Goal: Task Accomplishment & Management: Use online tool/utility

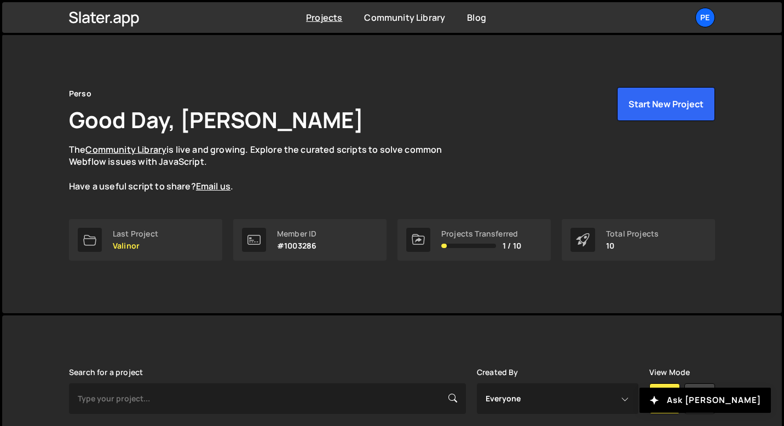
scroll to position [388, 0]
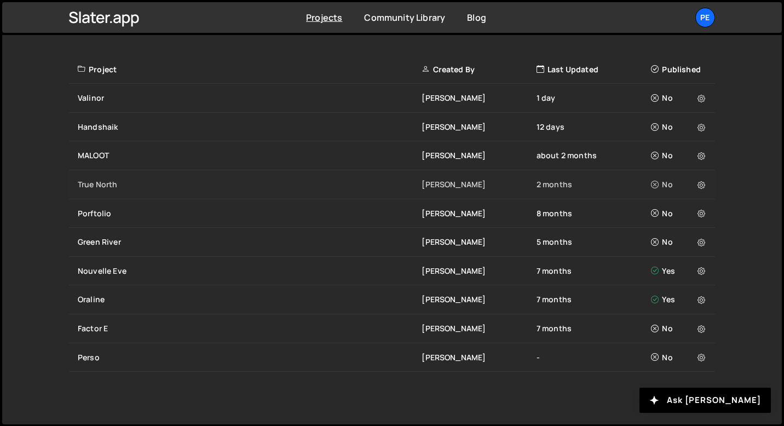
click at [86, 185] on div "True North" at bounding box center [250, 184] width 344 height 11
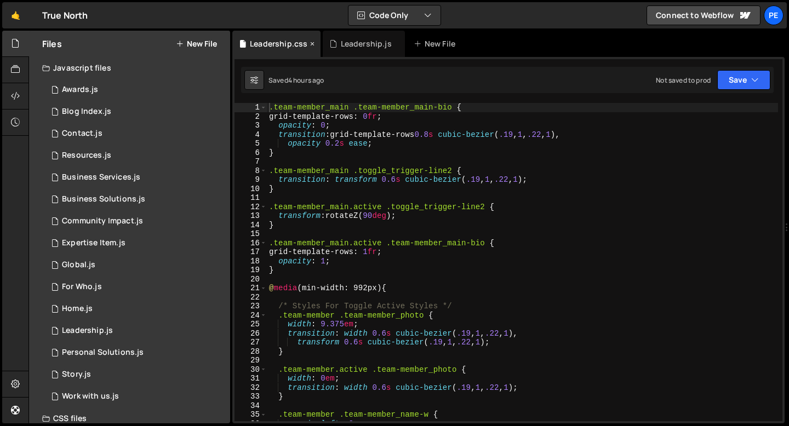
click at [310, 42] on icon at bounding box center [312, 43] width 8 height 11
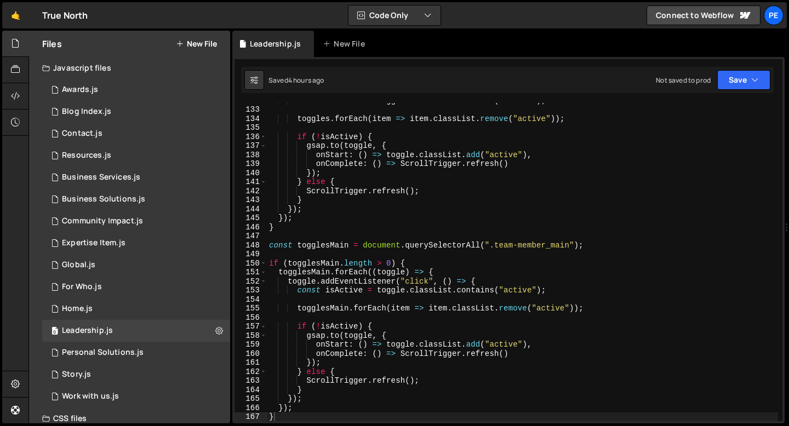
scroll to position [1191, 0]
click at [0, 0] on icon at bounding box center [0, 0] width 0 height 0
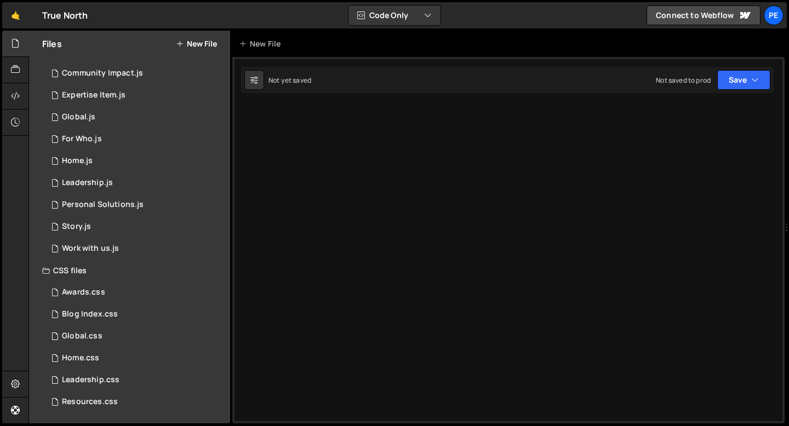
scroll to position [148, 0]
click at [95, 387] on div "Leadership.css 0" at bounding box center [136, 380] width 188 height 22
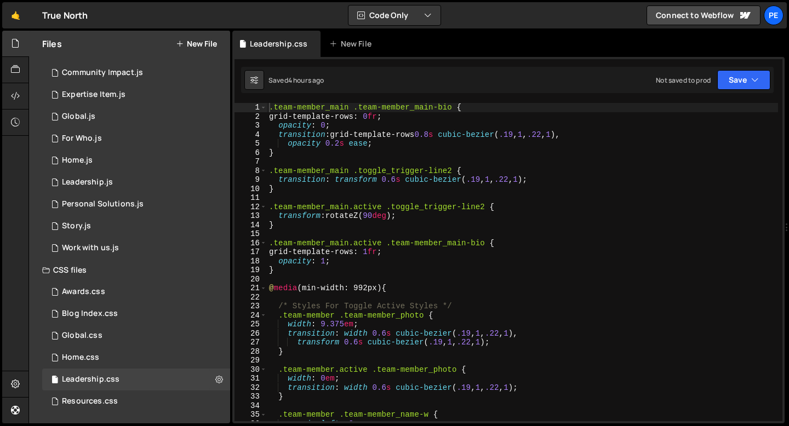
click at [357, 306] on div ".team-member_main .team-member_main-bio { grid-template-rows : 0 fr ; opacity :…" at bounding box center [522, 271] width 511 height 336
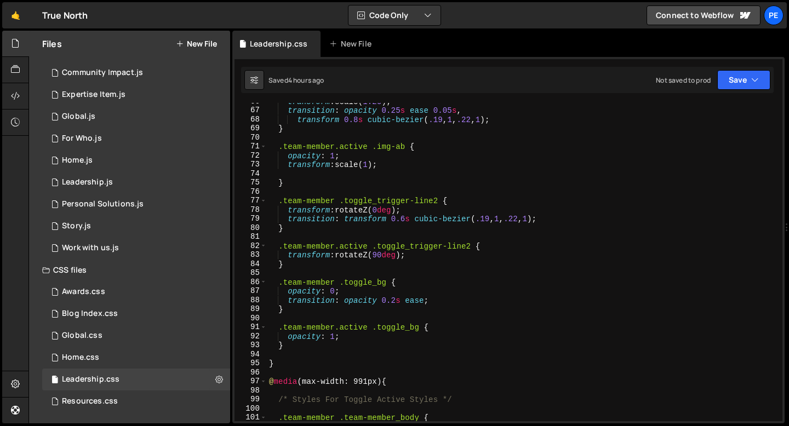
scroll to position [593, 0]
click at [428, 261] on div "transform : scale( 1.25 ) ; transition : opacity 0.25 s ease 0.05 s , transform…" at bounding box center [522, 265] width 511 height 336
type textarea "}"
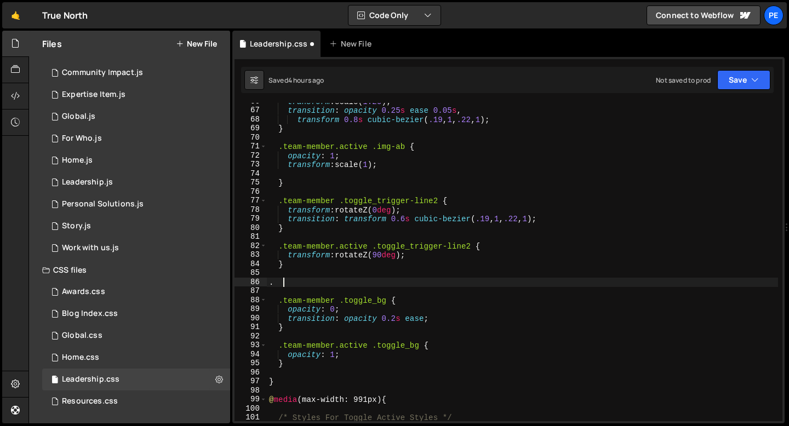
scroll to position [0, 0]
paste textarea "toggle_trigger"
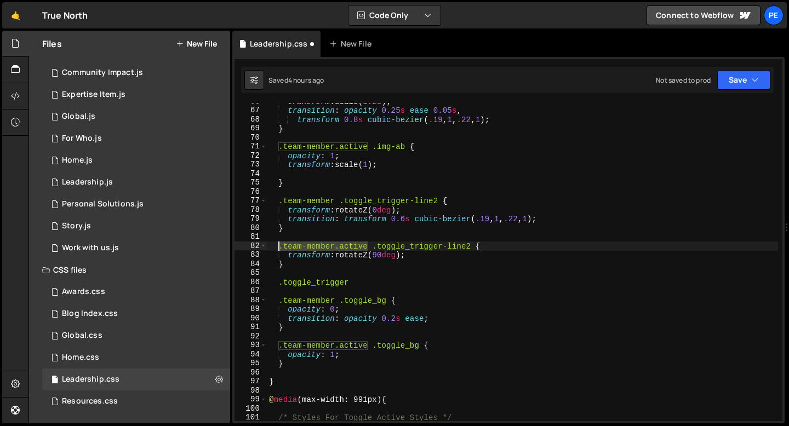
drag, startPoint x: 369, startPoint y: 245, endPoint x: 280, endPoint y: 248, distance: 88.8
click at [280, 248] on div "transform : scale( 1.25 ) ; transition : opacity 0.25 s ease 0.05 s , transform…" at bounding box center [522, 265] width 511 height 336
click at [279, 279] on div "transform : scale( 1.25 ) ; transition : opacity 0.25 s ease 0.05 s , transform…" at bounding box center [522, 265] width 511 height 336
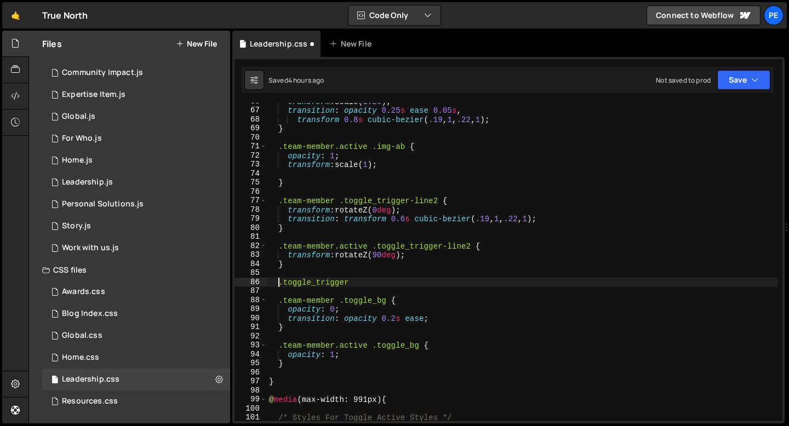
paste textarea "eam-member.active.t"
click at [446, 284] on div "transform : scale( 1.25 ) ; transition : opacity 0.25 s ease 0.05 s , transform…" at bounding box center [522, 265] width 511 height 336
type textarea ".team-member.active .toggle_trigger {"
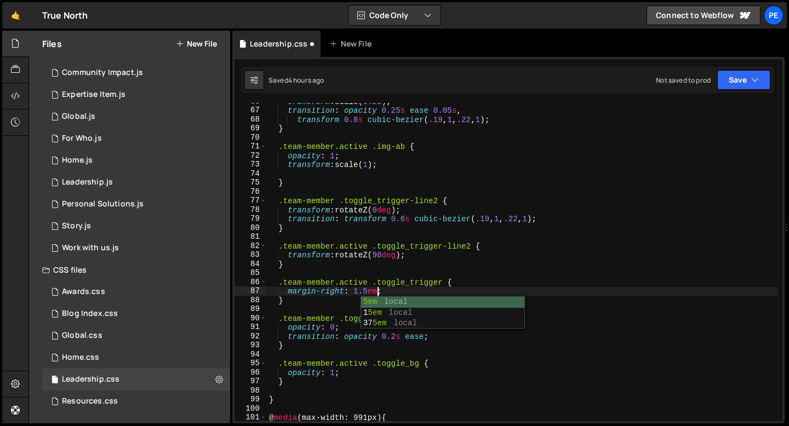
scroll to position [0, 7]
type textarea "margin-right: 1.5em;"
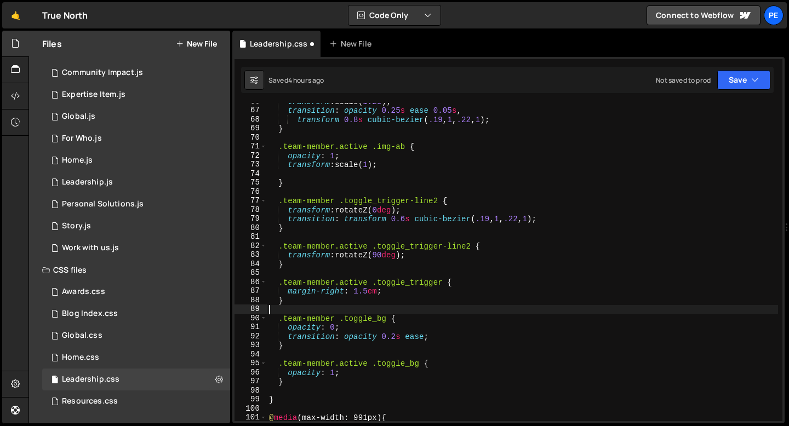
click at [365, 309] on div "transform : scale( 1.25 ) ; transition : opacity 0.25 s ease 0.05 s , transform…" at bounding box center [522, 265] width 511 height 336
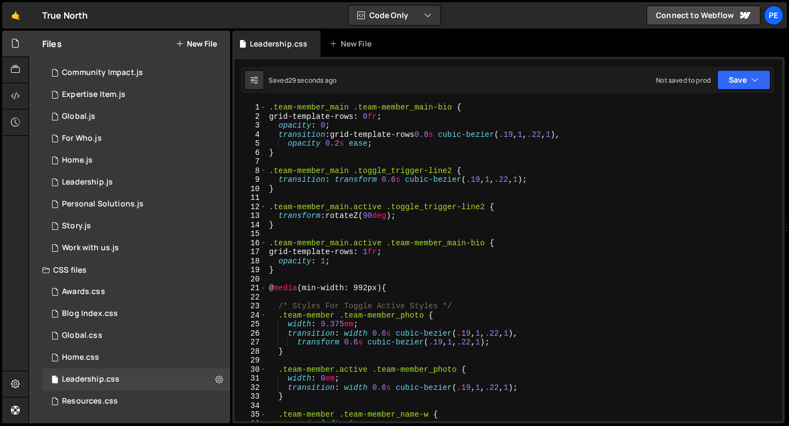
scroll to position [0, 0]
click at [395, 180] on div ".team-member_main .team-member_main-bio { grid-template-rows : 0 fr ; opacity :…" at bounding box center [522, 271] width 511 height 336
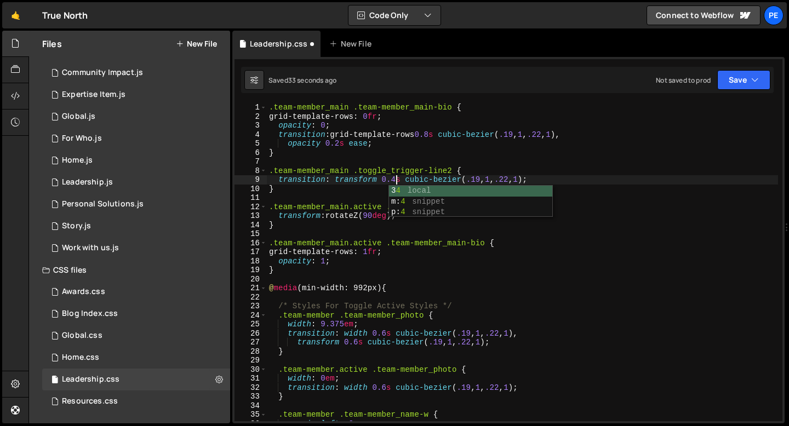
scroll to position [0, 9]
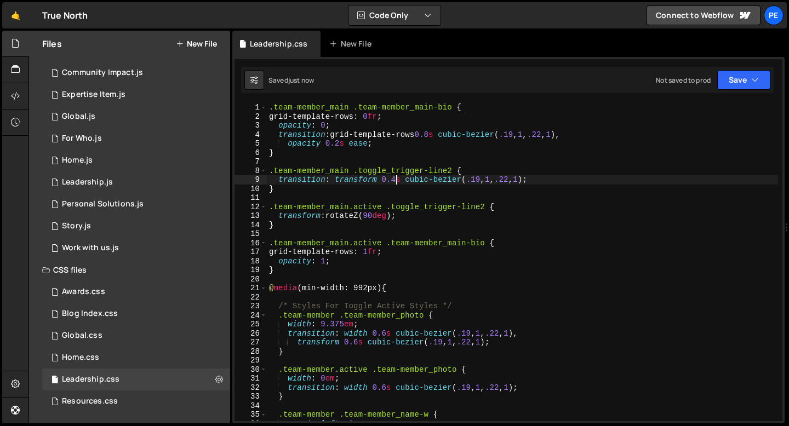
type textarea "transition: transform 0.4s cubic-bezier(.19, 1, .22, 1);"
click at [135, 109] on div "0 Global.js 0" at bounding box center [136, 117] width 188 height 22
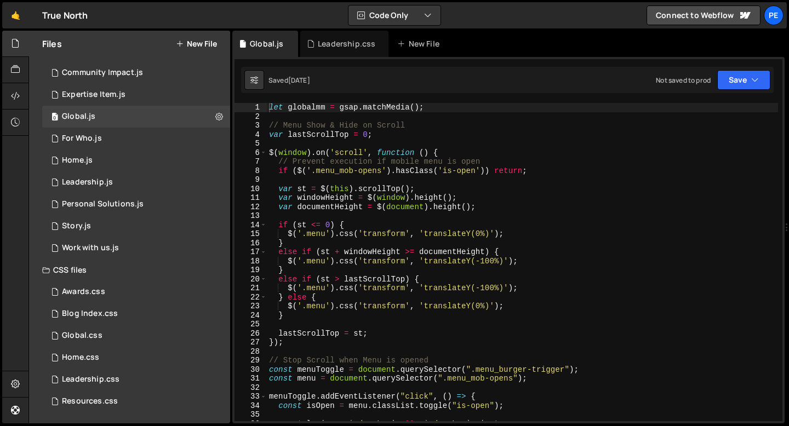
type textarea "var lastScrollTop = 0;"
click at [475, 135] on div "let globalmm = gsap . matchMedia ( ) ; // Menu Show & Hide on Scroll var lastSc…" at bounding box center [522, 271] width 511 height 336
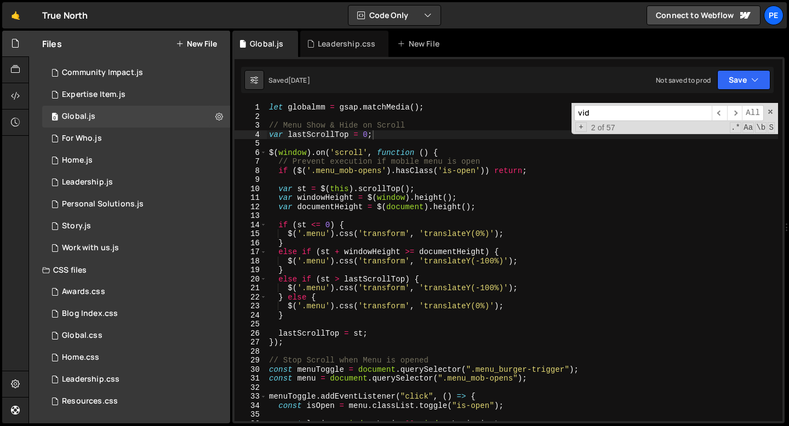
scroll to position [2064, 0]
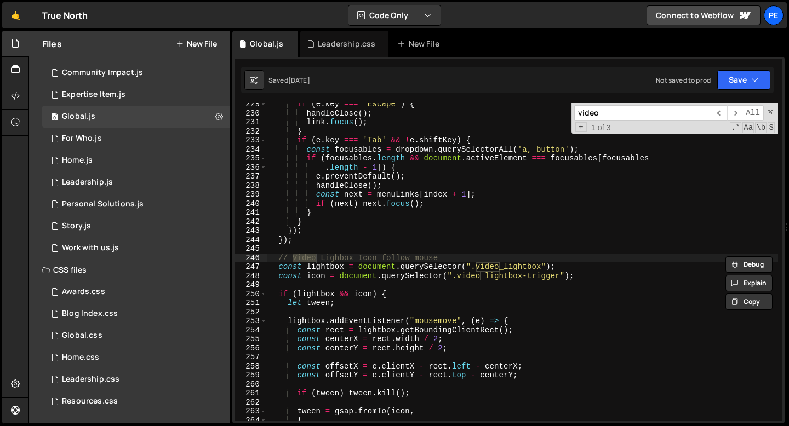
type input "video"
